Goal: Information Seeking & Learning: Understand process/instructions

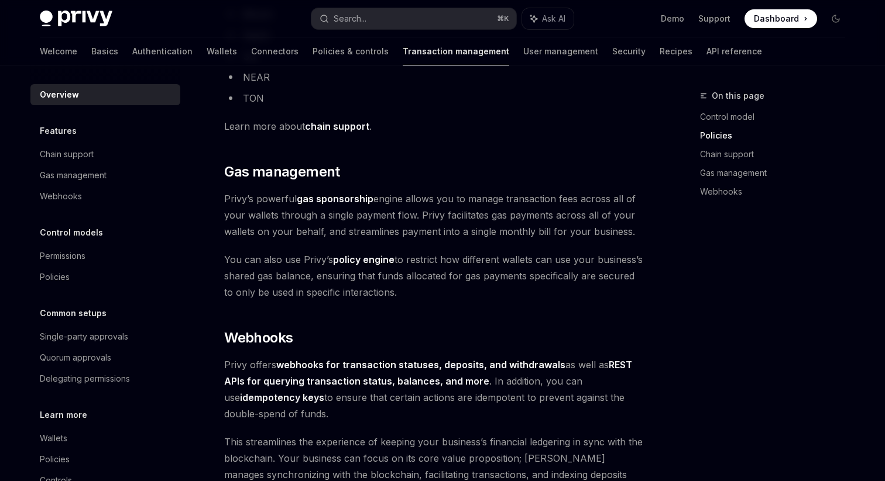
scroll to position [1097, 0]
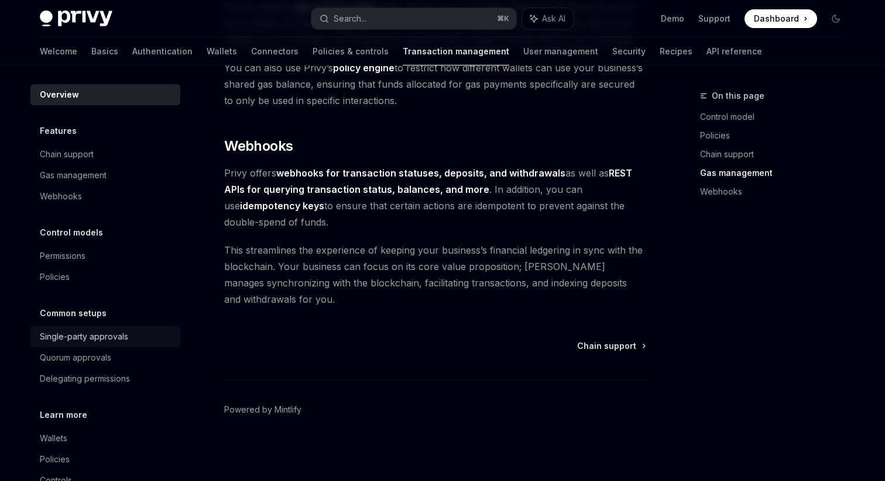
click at [99, 339] on div "Single-party approvals" at bounding box center [84, 337] width 88 height 14
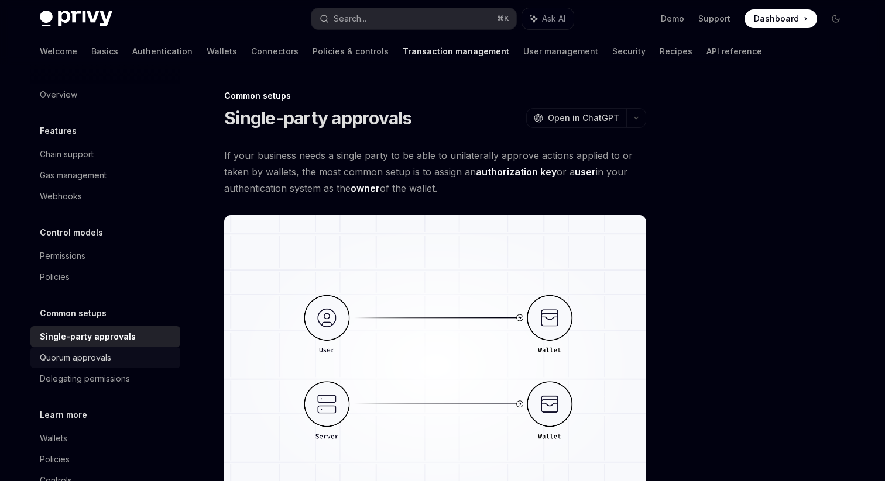
click at [98, 362] on div "Quorum approvals" at bounding box center [75, 358] width 71 height 14
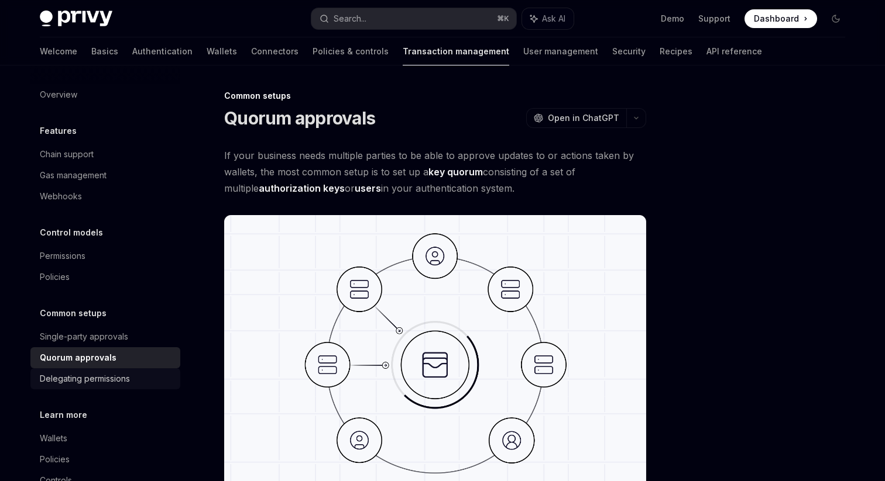
click at [98, 376] on div "Delegating permissions" at bounding box center [85, 379] width 90 height 14
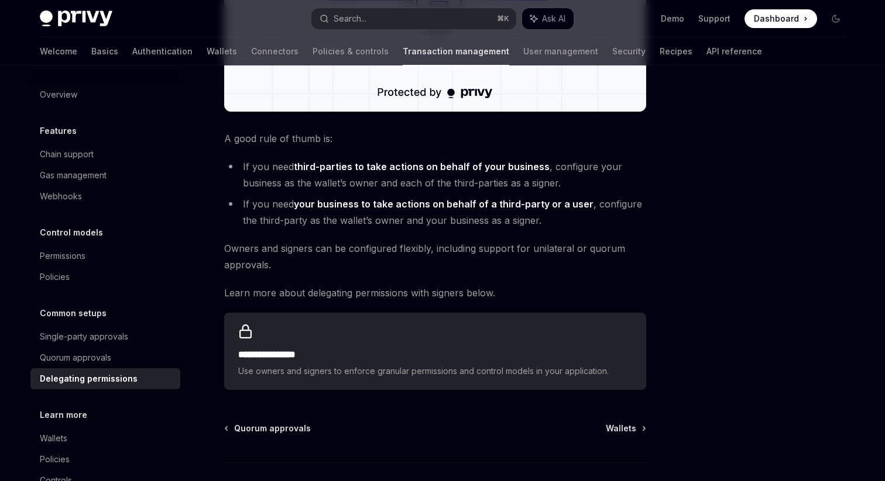
scroll to position [33, 0]
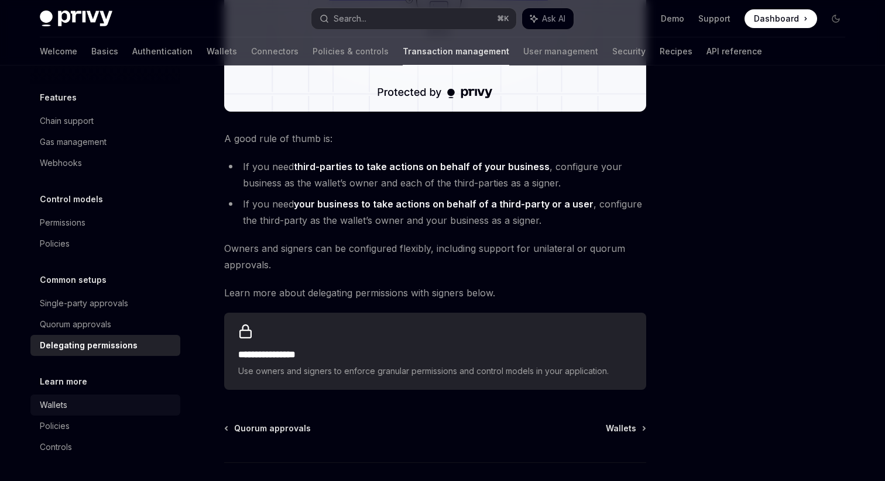
click at [99, 400] on div "Wallets" at bounding box center [106, 405] width 133 height 14
type textarea "*"
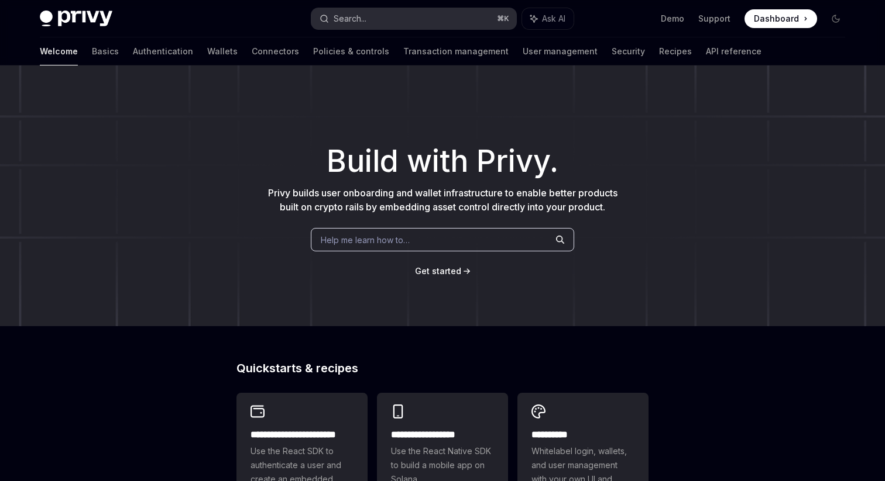
click at [356, 19] on div "Search..." at bounding box center [349, 19] width 33 height 14
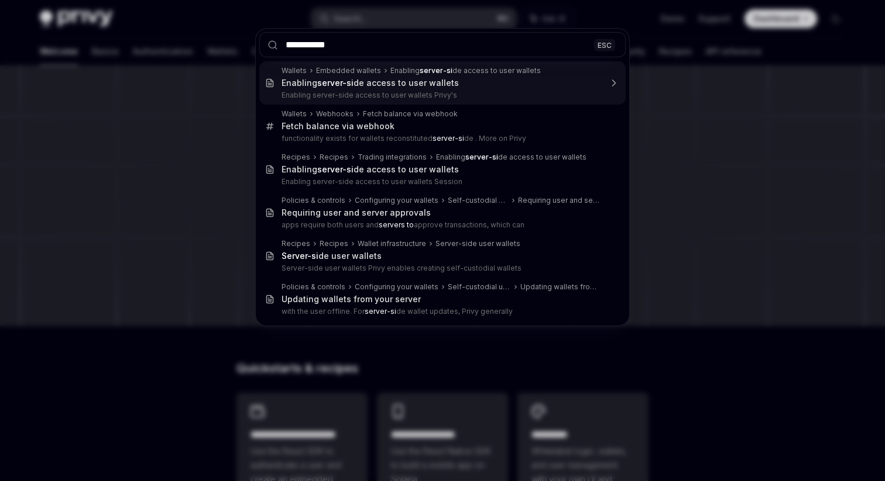
type input "**********"
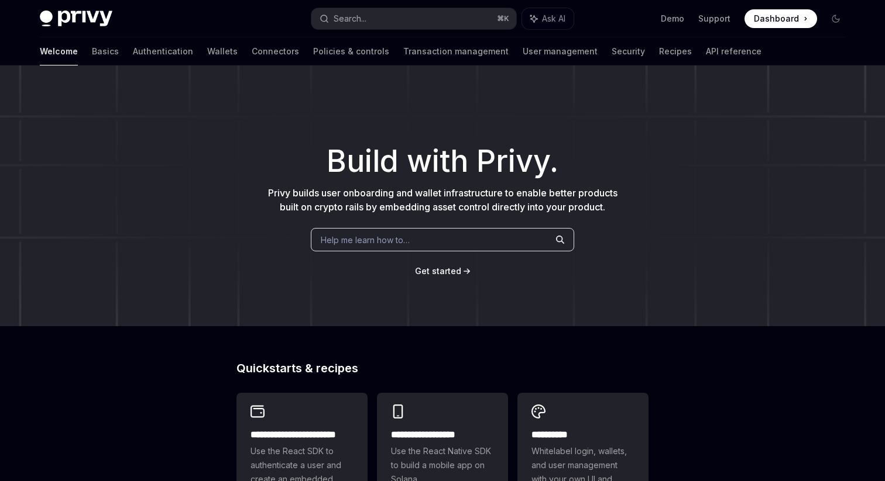
type textarea "*"
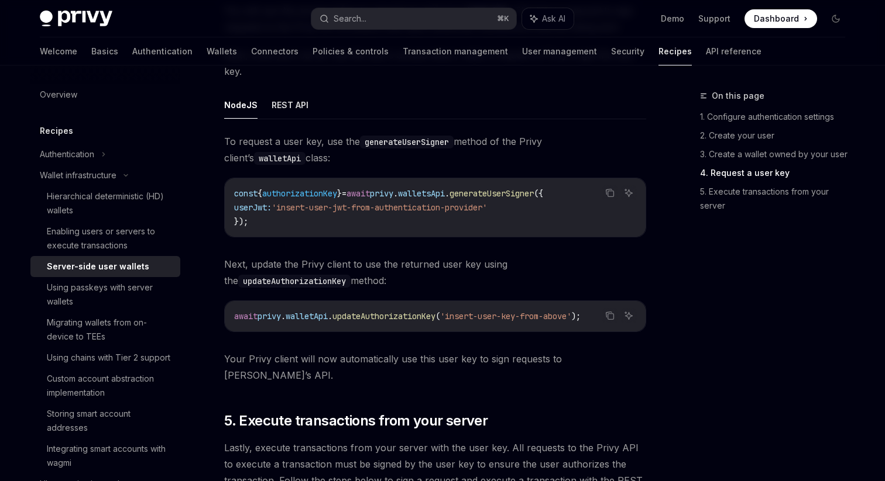
scroll to position [1899, 0]
click at [291, 110] on button "REST API" at bounding box center [289, 103] width 37 height 27
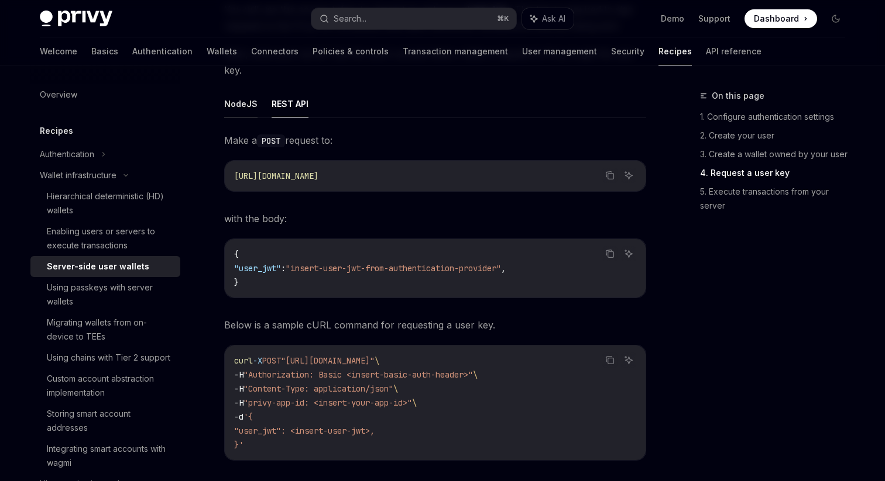
click at [240, 108] on button "NodeJS" at bounding box center [240, 103] width 33 height 27
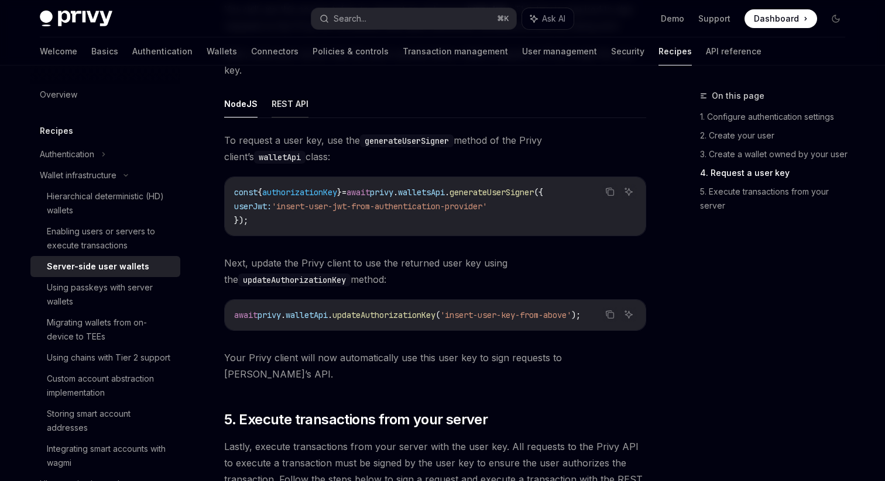
click at [296, 108] on button "REST API" at bounding box center [289, 103] width 37 height 27
type textarea "*"
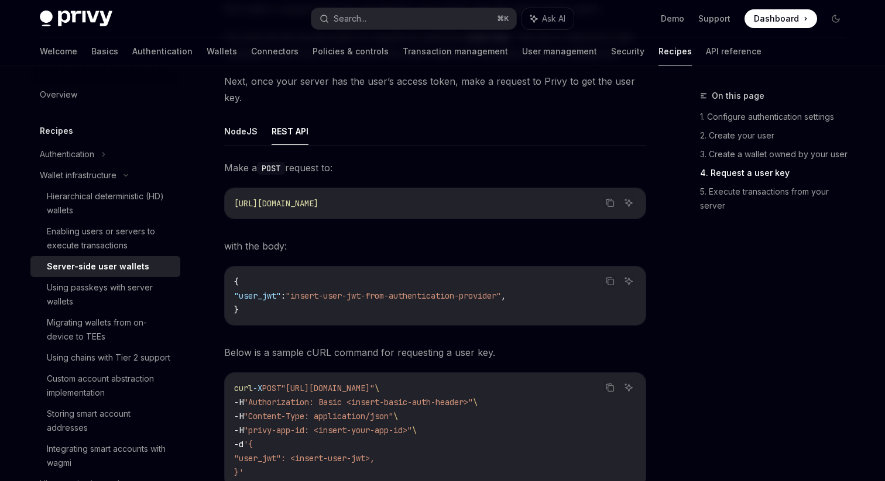
scroll to position [1872, 0]
click at [744, 169] on link "4. Request a user key" at bounding box center [777, 173] width 154 height 19
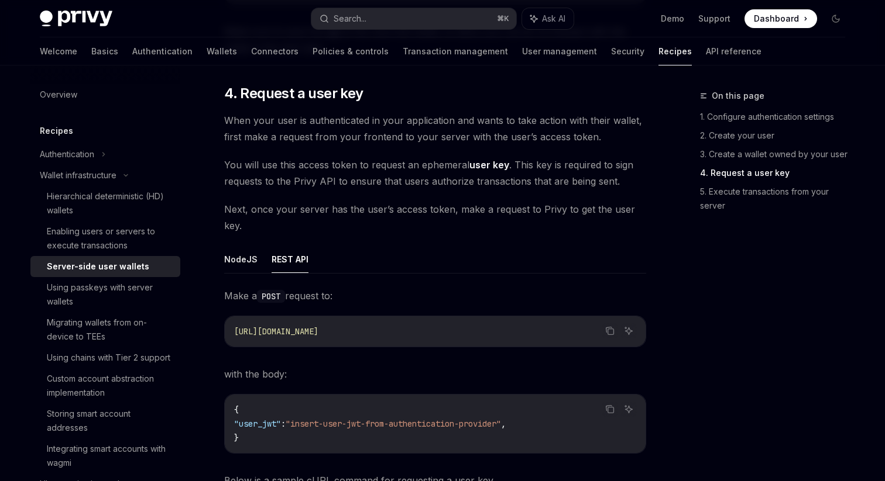
scroll to position [1739, 0]
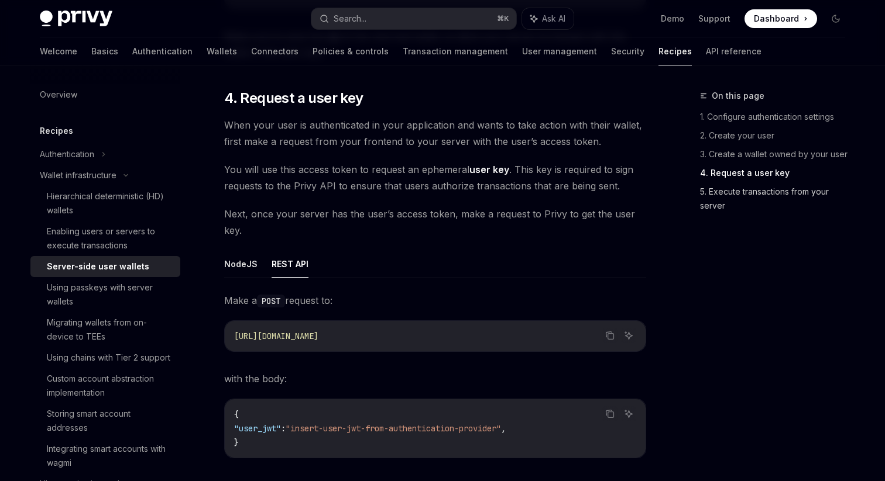
click at [732, 191] on link "5. Execute transactions from your server" at bounding box center [777, 199] width 154 height 33
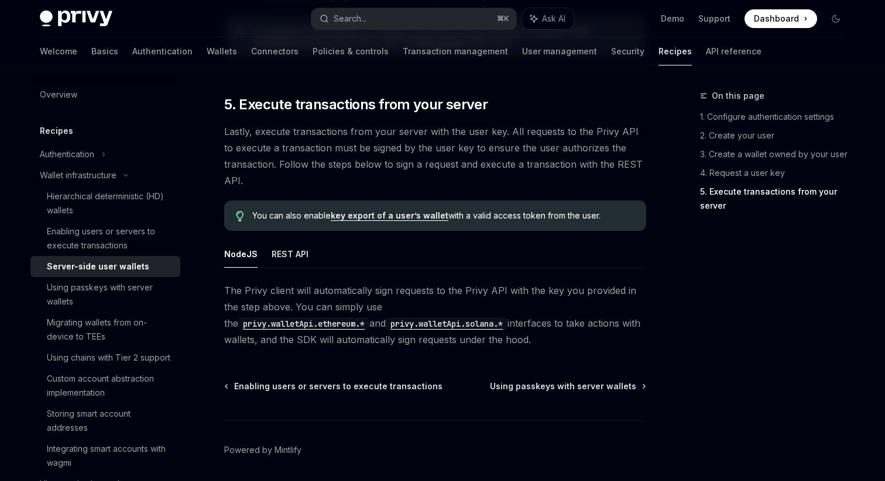
scroll to position [2397, 0]
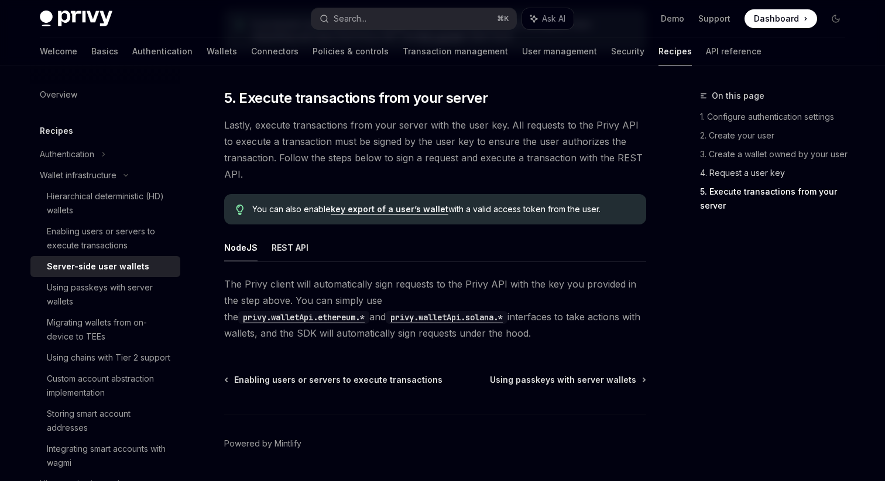
click at [757, 176] on link "4. Request a user key" at bounding box center [777, 173] width 154 height 19
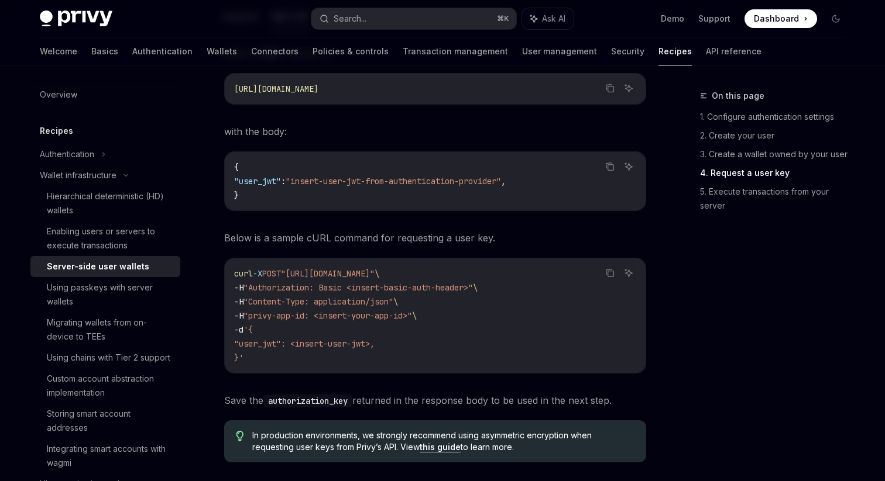
scroll to position [2198, 0]
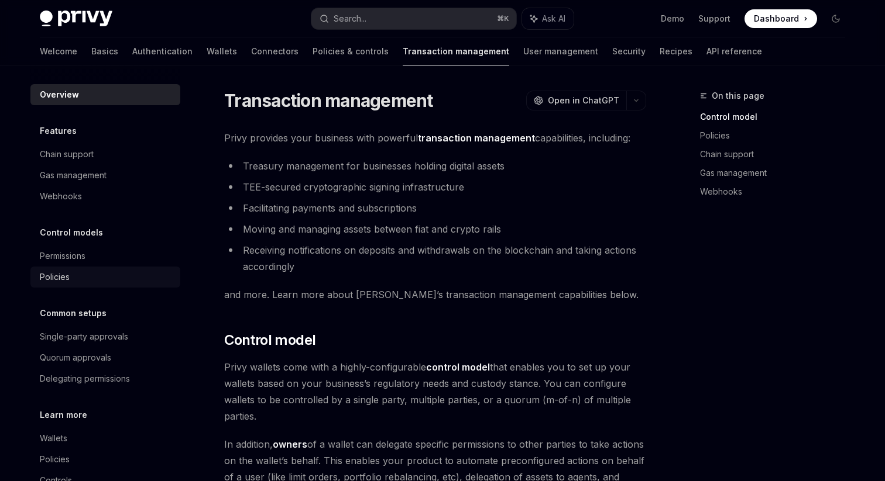
scroll to position [33, 0]
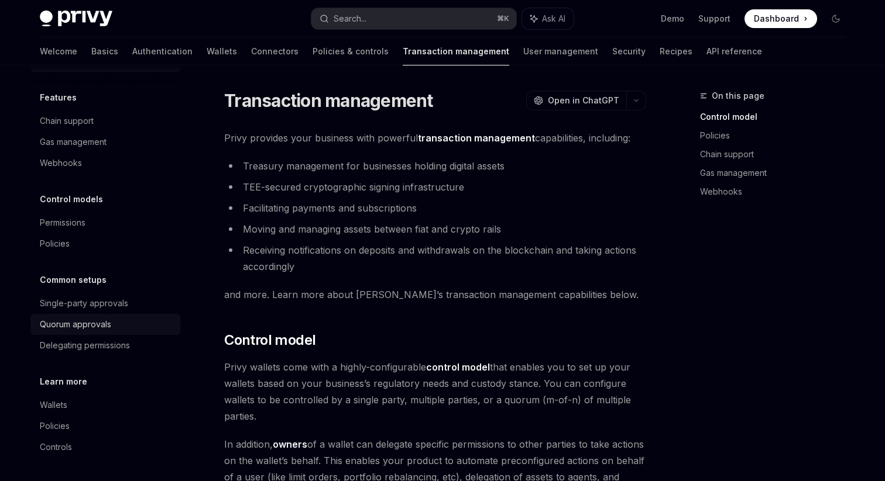
click at [92, 334] on link "Quorum approvals" at bounding box center [105, 324] width 150 height 21
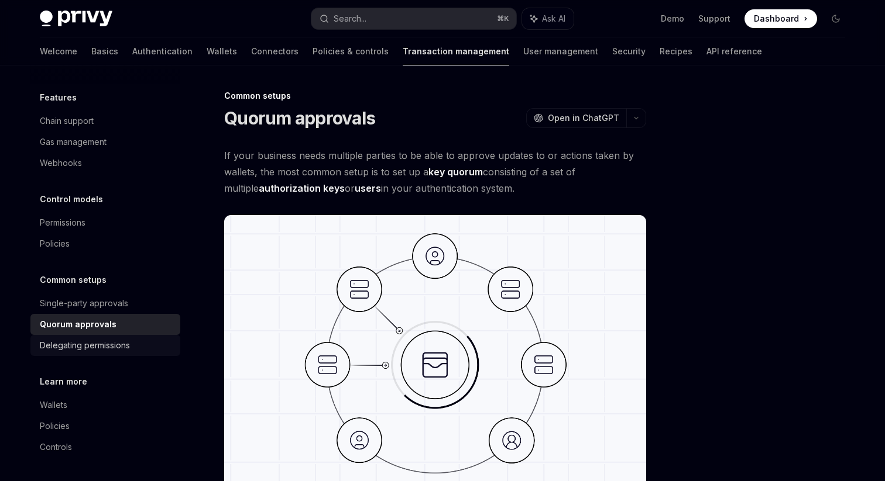
click at [95, 350] on div "Delegating permissions" at bounding box center [85, 346] width 90 height 14
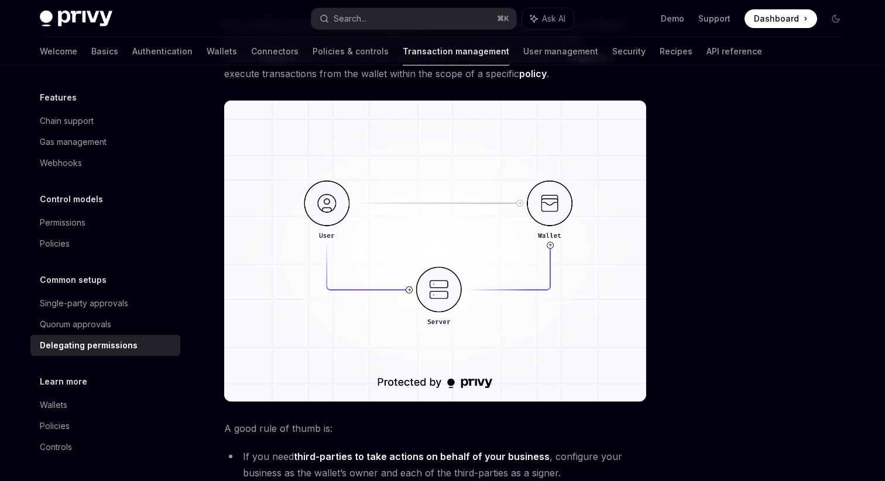
scroll to position [133, 0]
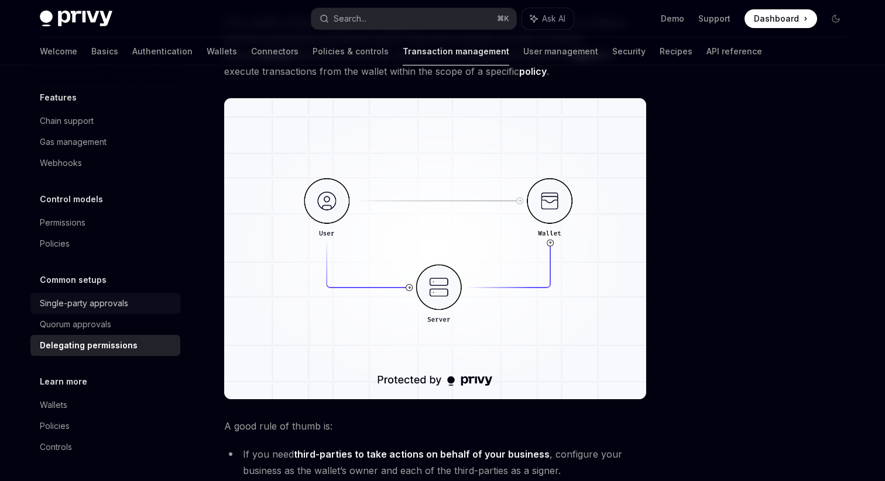
click at [115, 297] on div "Single-party approvals" at bounding box center [84, 304] width 88 height 14
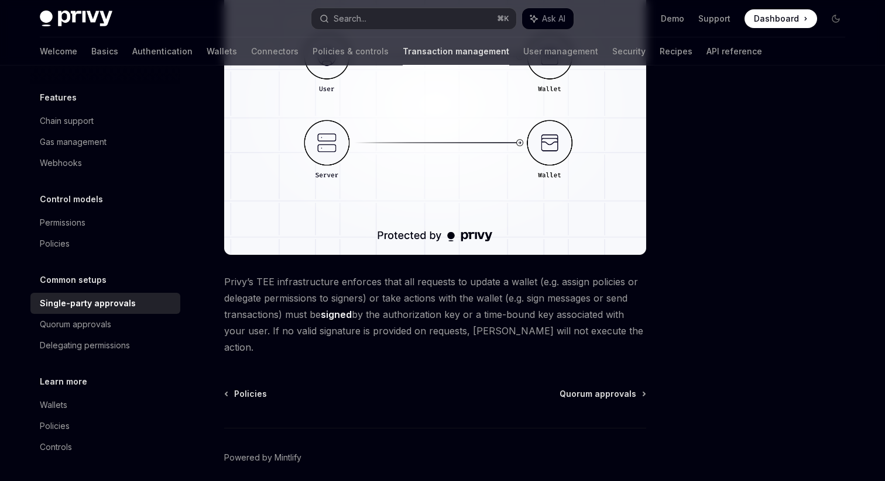
scroll to position [293, 0]
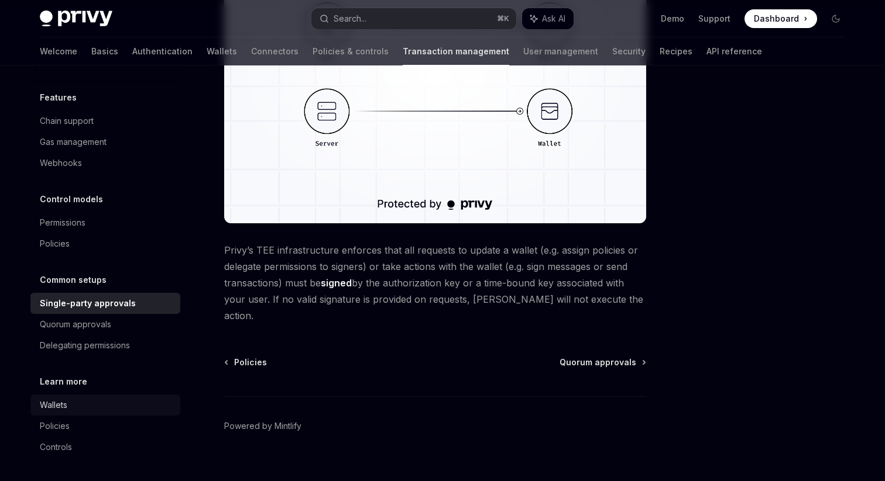
click at [72, 401] on div "Wallets" at bounding box center [106, 405] width 133 height 14
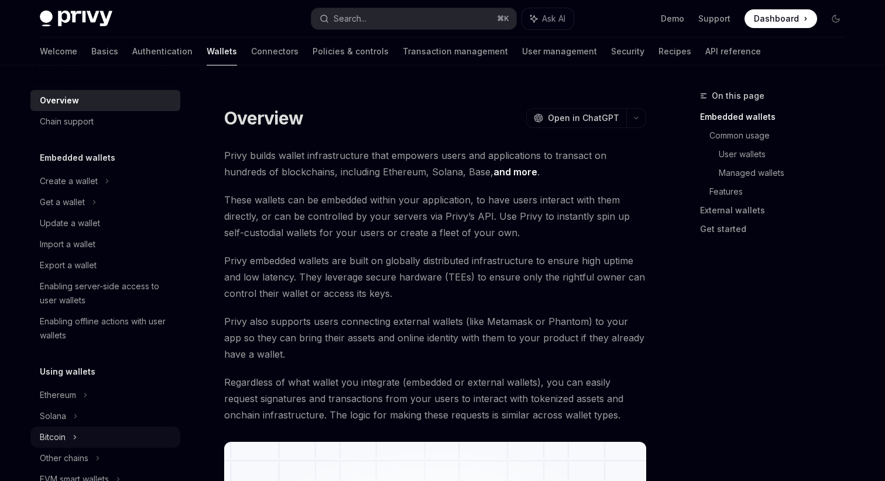
scroll to position [8, 0]
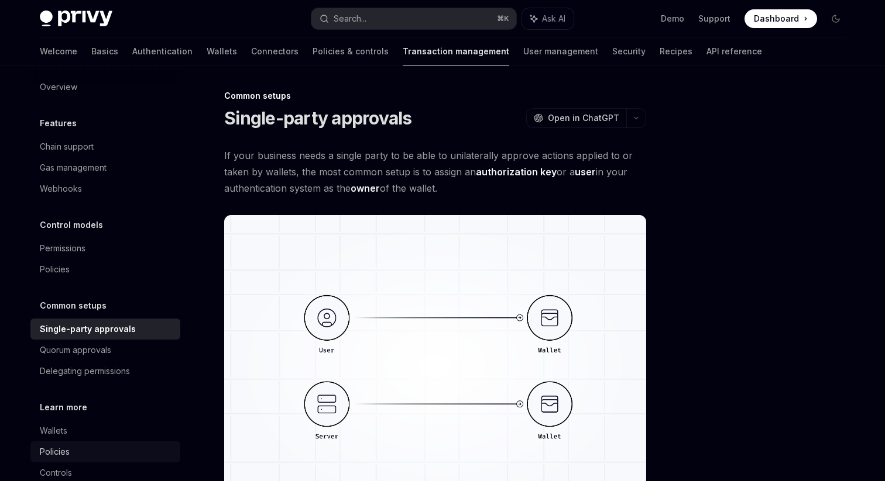
click at [73, 448] on div "Policies" at bounding box center [106, 452] width 133 height 14
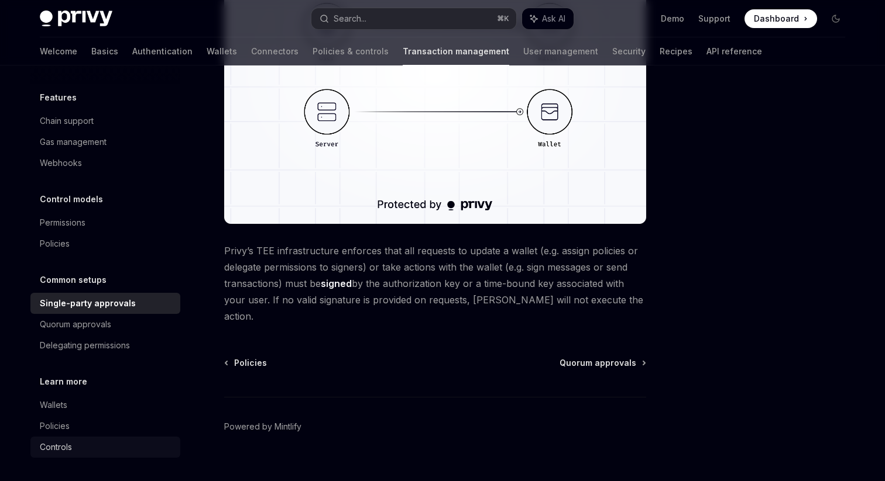
scroll to position [293, 0]
click at [75, 448] on div "Controls" at bounding box center [106, 448] width 133 height 14
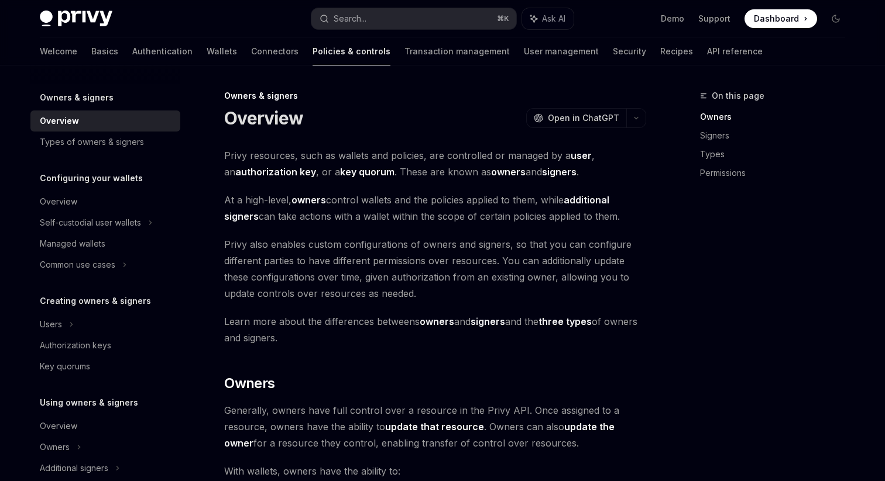
type textarea "*"
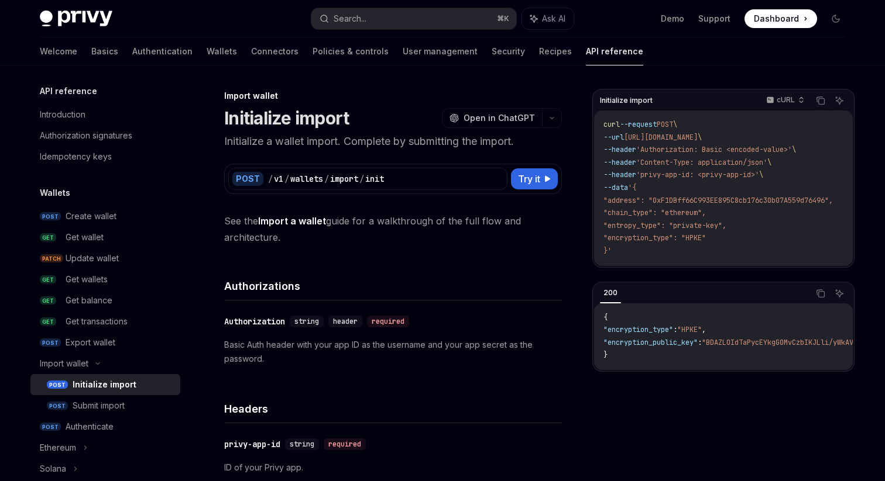
scroll to position [489, 0]
